Goal: Task Accomplishment & Management: Complete application form

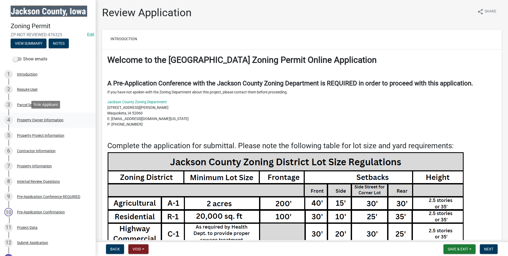
click at [28, 117] on div "4 Property Owner Information" at bounding box center [45, 120] width 83 height 9
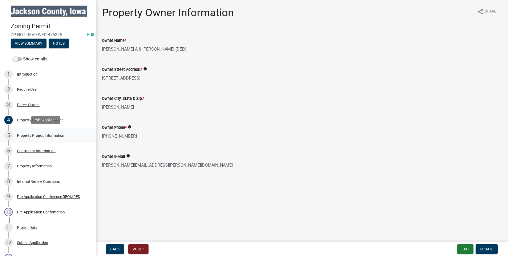
click at [33, 133] on div "Property Project Information" at bounding box center [40, 135] width 47 height 4
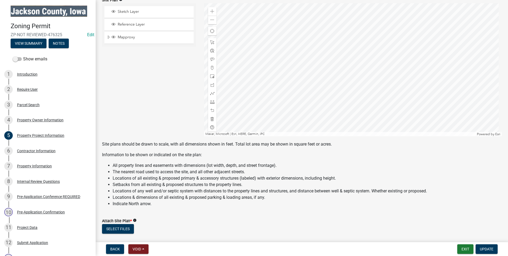
scroll to position [425, 0]
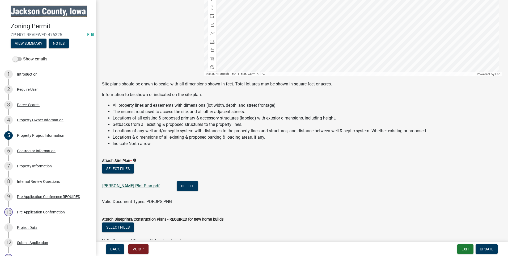
click at [113, 183] on link "[PERSON_NAME] Plot Plan.pdf" at bounding box center [130, 185] width 57 height 5
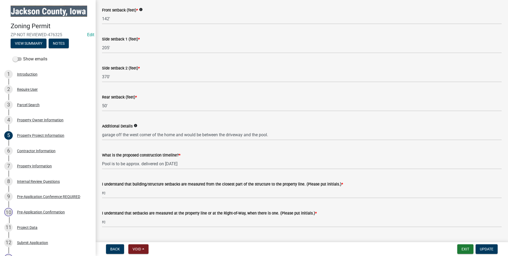
scroll to position [800, 0]
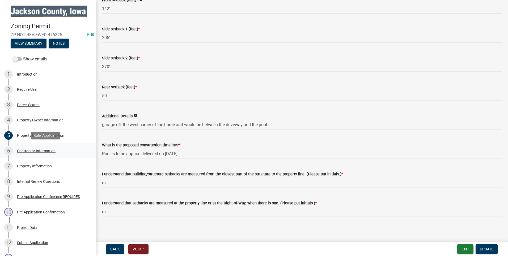
click at [34, 149] on div "Contractor Information" at bounding box center [36, 151] width 39 height 4
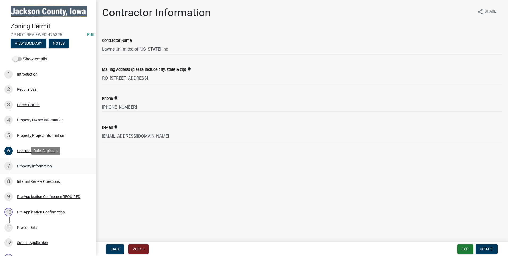
click at [44, 164] on div "Property Information" at bounding box center [34, 166] width 35 height 4
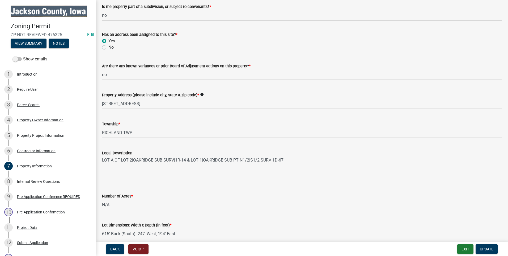
scroll to position [87, 0]
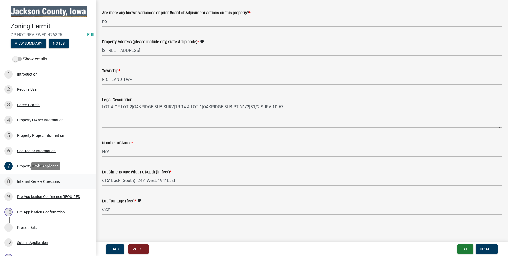
click at [31, 179] on div "Internal Review Questions" at bounding box center [38, 181] width 43 height 4
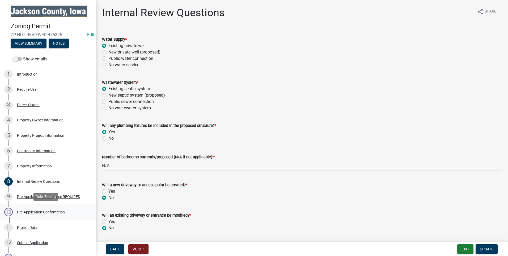
click at [43, 210] on div "Pre-Application Confirmation" at bounding box center [41, 212] width 48 height 4
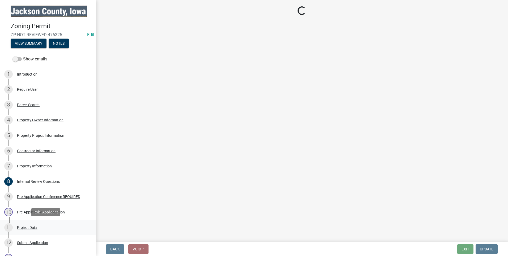
click at [24, 228] on div "Project Data" at bounding box center [27, 227] width 20 height 4
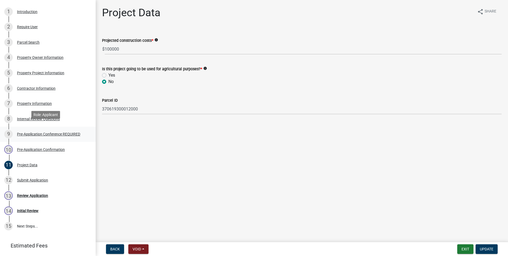
scroll to position [66, 0]
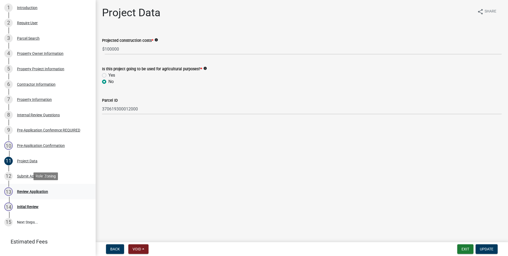
click at [31, 190] on div "Review Application" at bounding box center [32, 191] width 31 height 4
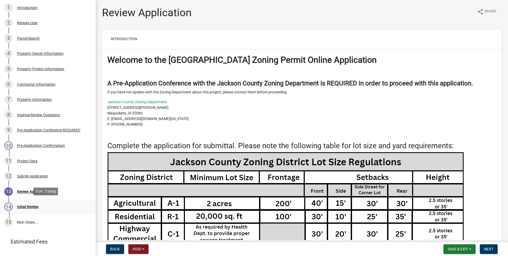
click at [32, 206] on div "Initial Review" at bounding box center [28, 207] width 22 height 4
click at [25, 205] on div "Initial Review" at bounding box center [28, 207] width 22 height 4
click at [491, 247] on span "Next" at bounding box center [488, 249] width 9 height 4
